Goal: Task Accomplishment & Management: Manage account settings

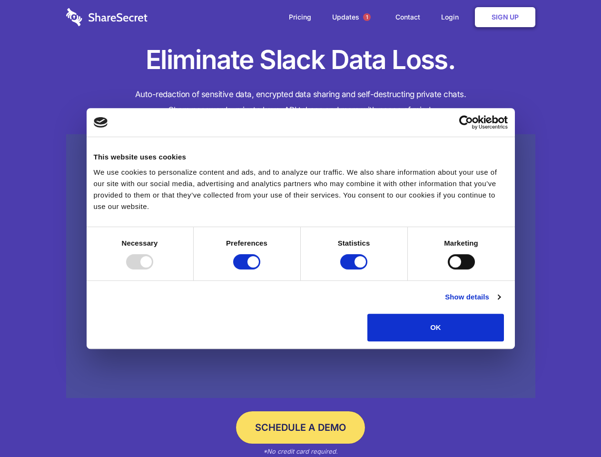
click at [153, 270] on div at bounding box center [139, 261] width 27 height 15
click at [260, 270] on input "Preferences" at bounding box center [246, 261] width 27 height 15
checkbox input "false"
click at [355, 270] on input "Statistics" at bounding box center [353, 261] width 27 height 15
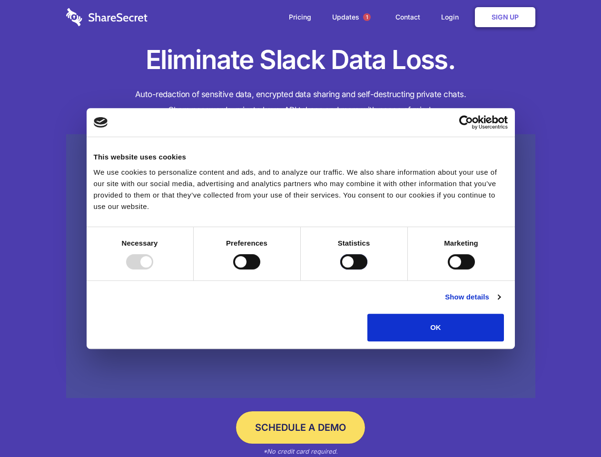
checkbox input "false"
click at [448, 270] on input "Marketing" at bounding box center [461, 261] width 27 height 15
checkbox input "true"
click at [500, 303] on link "Show details" at bounding box center [472, 296] width 55 height 11
